Goal: Transaction & Acquisition: Purchase product/service

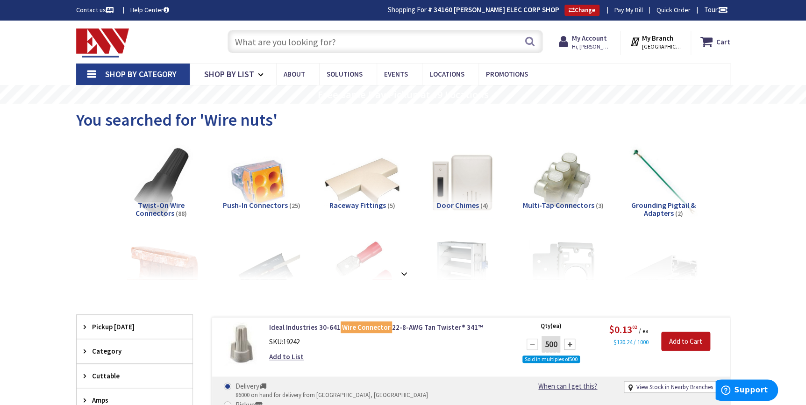
click at [318, 51] on input "text" at bounding box center [386, 41] width 316 height 23
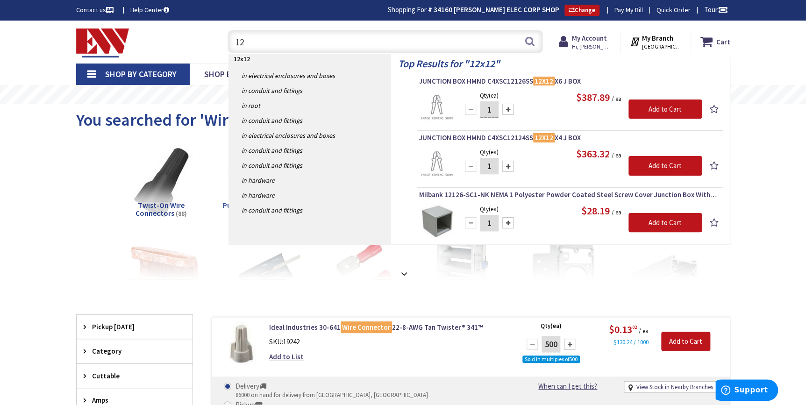
type input "1"
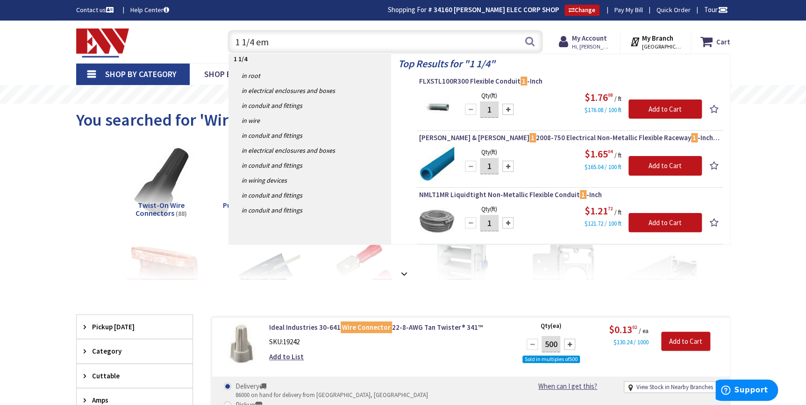
type input "1 1/4 emt"
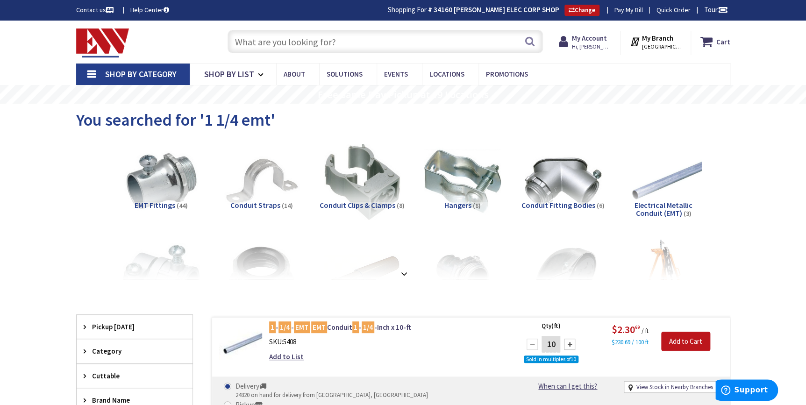
click at [332, 36] on input "text" at bounding box center [386, 41] width 316 height 23
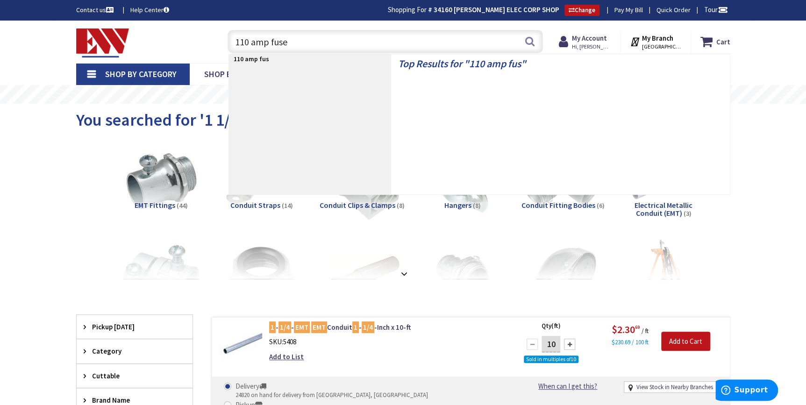
type input "110 amp fuses"
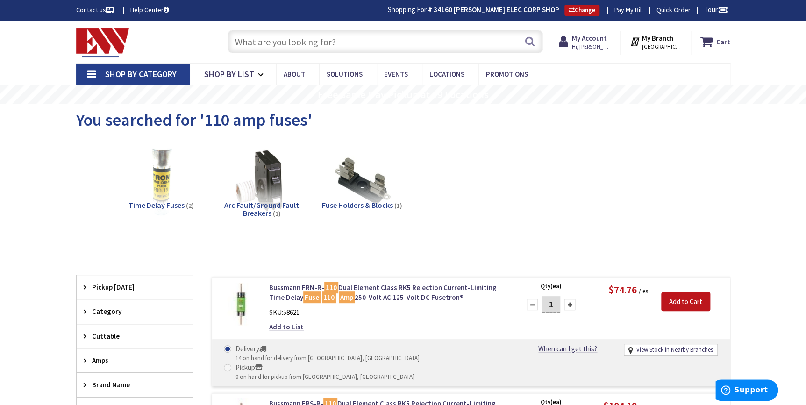
click at [313, 37] on input "text" at bounding box center [386, 41] width 316 height 23
click at [362, 45] on input "text" at bounding box center [386, 41] width 316 height 23
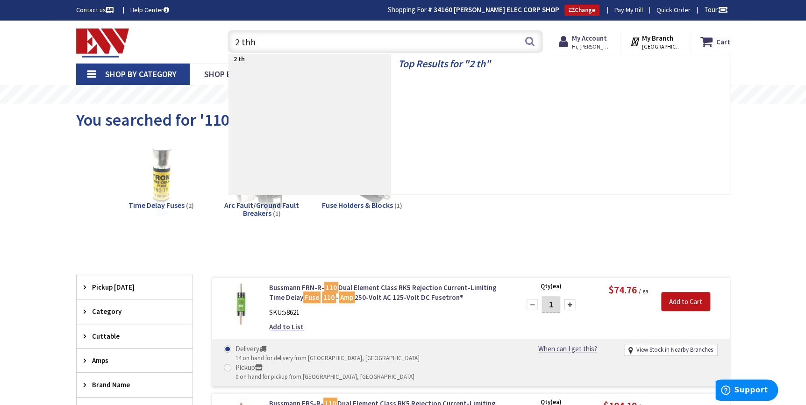
type input "2 thhn"
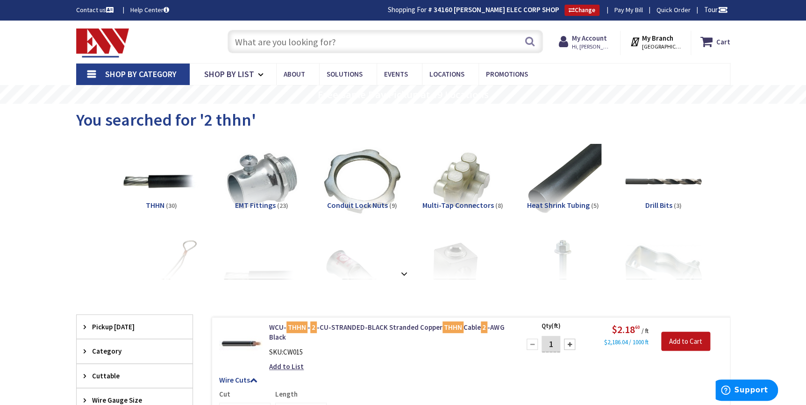
click at [295, 45] on input "text" at bounding box center [386, 41] width 316 height 23
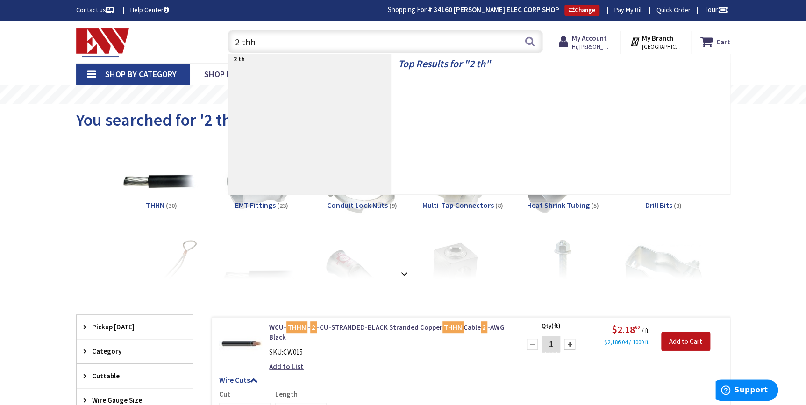
type input "2 thhn"
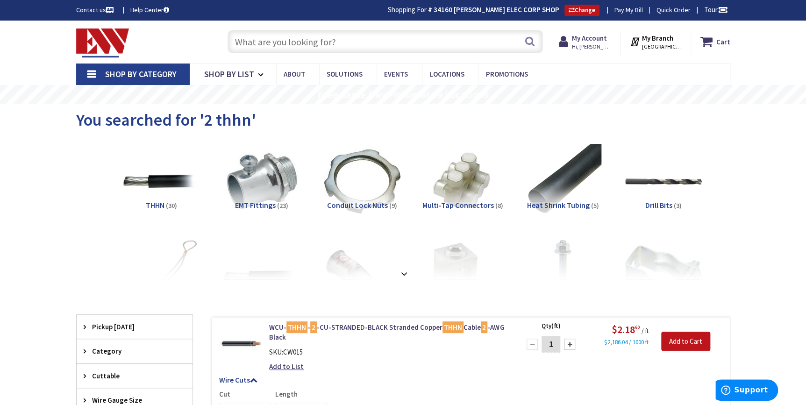
click at [296, 38] on input "text" at bounding box center [386, 41] width 316 height 23
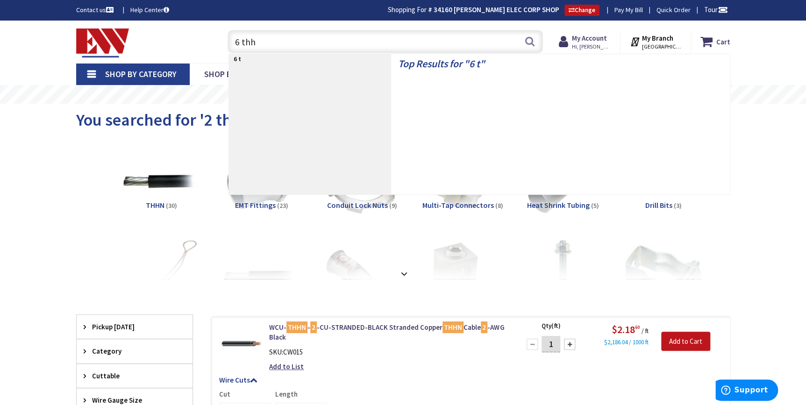
type input "6 thhn"
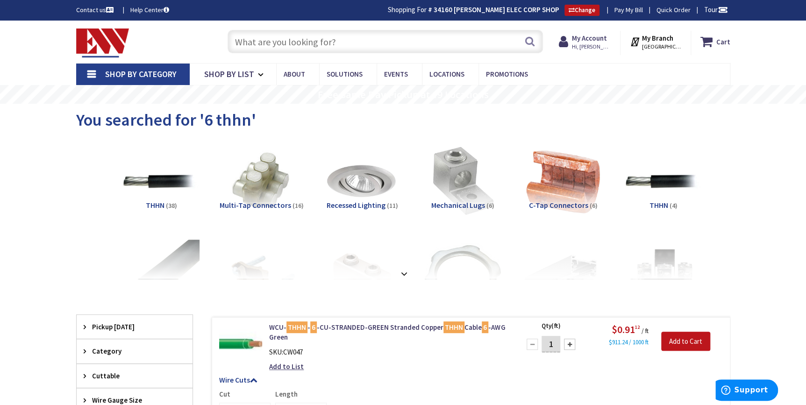
click at [105, 40] on img at bounding box center [102, 43] width 53 height 29
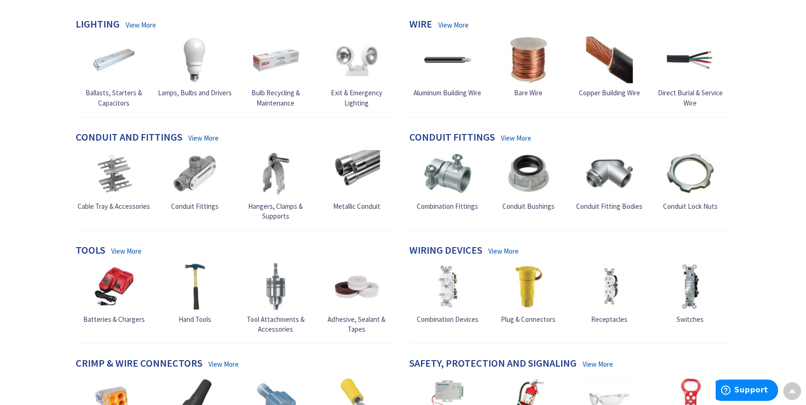
scroll to position [467, 0]
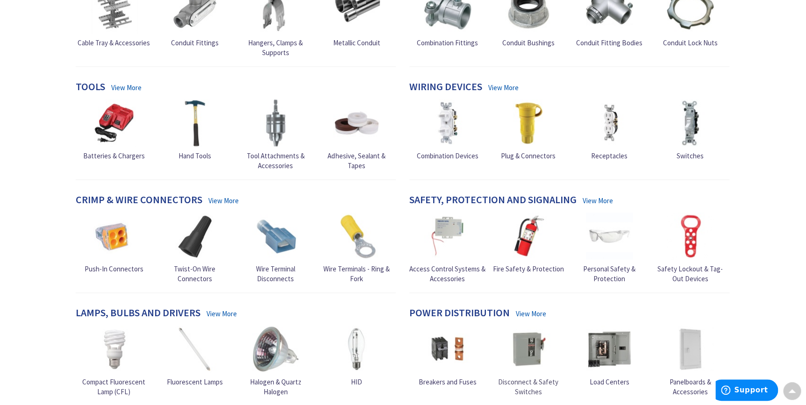
click at [542, 336] on img at bounding box center [528, 349] width 47 height 47
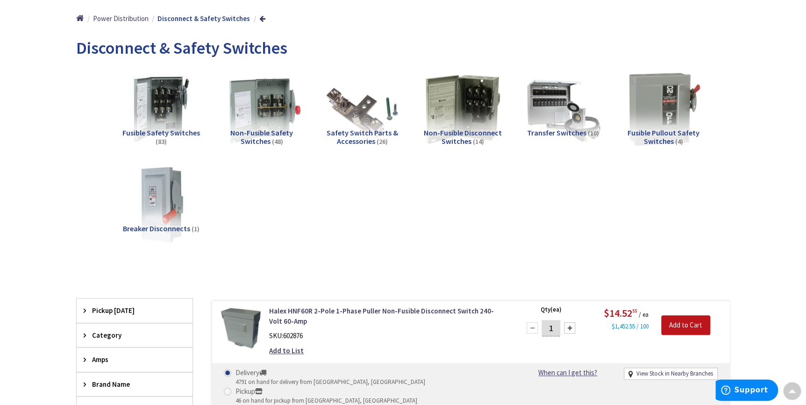
scroll to position [86, 0]
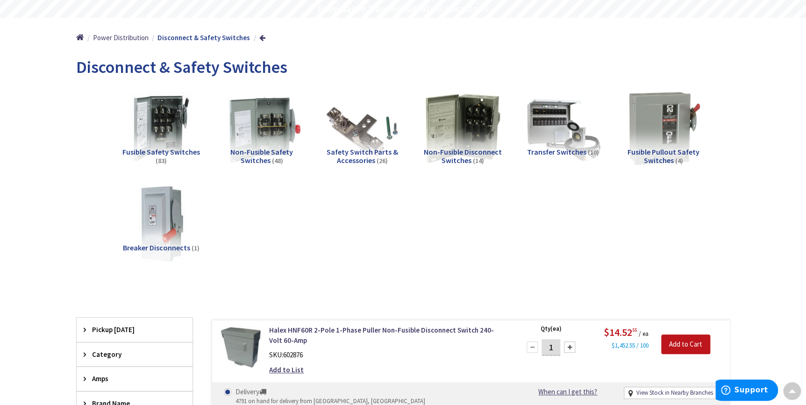
click at [247, 130] on img at bounding box center [261, 128] width 85 height 85
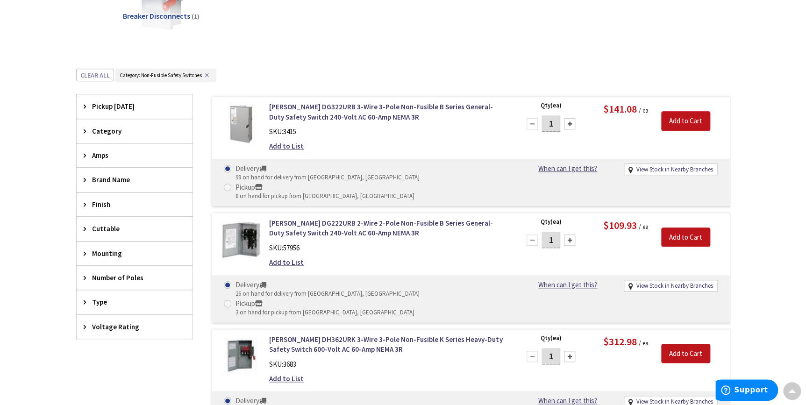
scroll to position [301, 0]
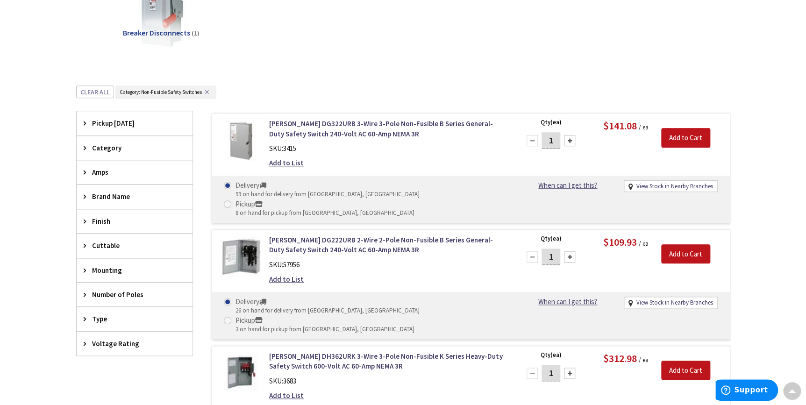
click at [122, 171] on span "Amps" at bounding box center [130, 172] width 76 height 10
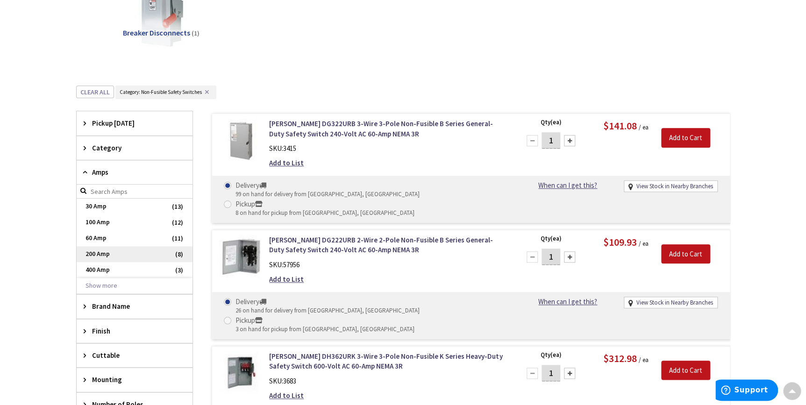
click at [119, 257] on span "200 Amp" at bounding box center [135, 254] width 116 height 16
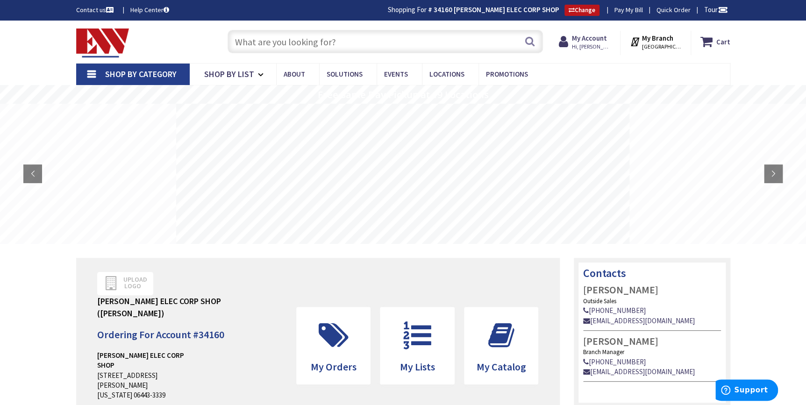
click at [283, 44] on input "text" at bounding box center [386, 41] width 316 height 23
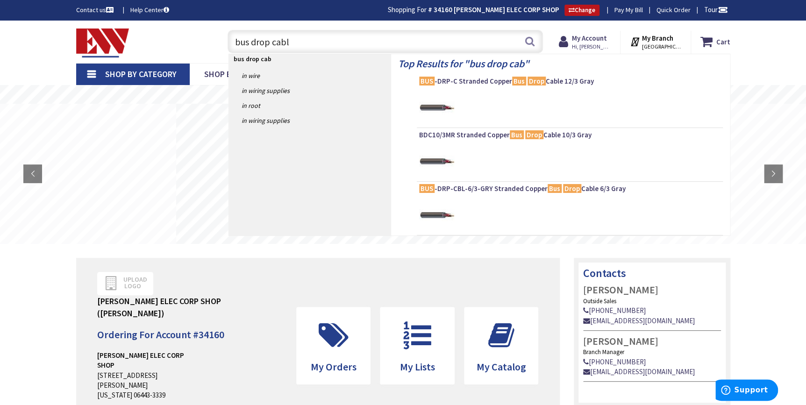
type input "bus drop cable"
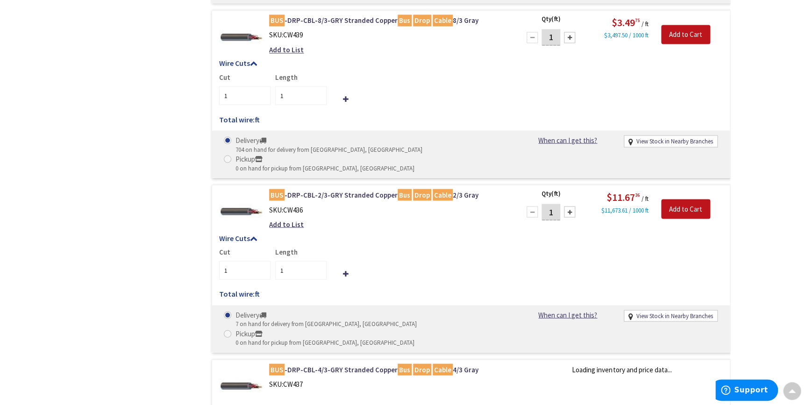
scroll to position [809, 0]
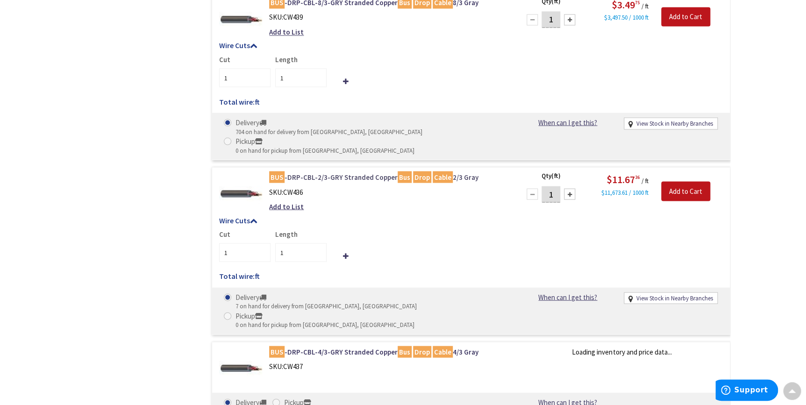
click at [358, 172] on link "BUS -DRP-CBL-2/3-GRY Stranded Copper Bus Drop Cable 2/3 Gray" at bounding box center [388, 177] width 238 height 10
